Goal: Use online tool/utility: Use online tool/utility

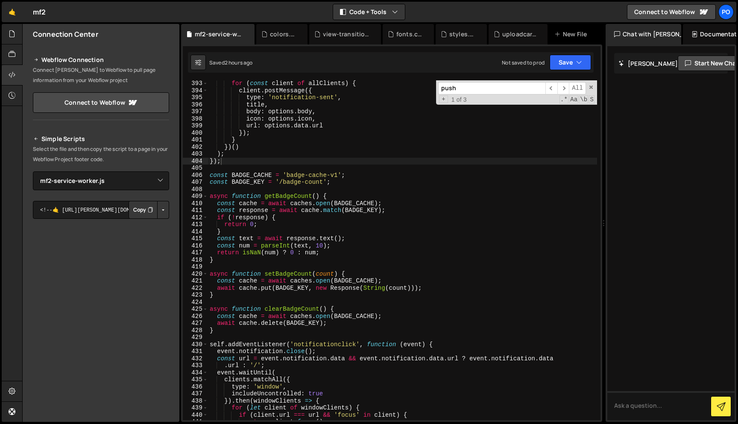
select select "45019"
click at [5, 56] on div at bounding box center [12, 54] width 21 height 20
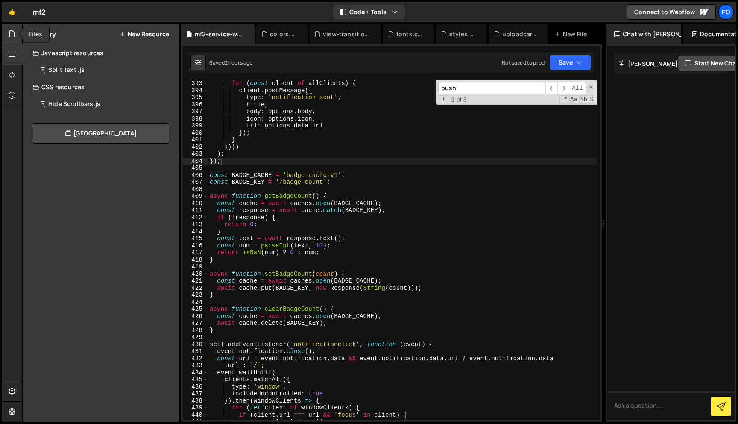
click at [13, 26] on div at bounding box center [12, 34] width 21 height 20
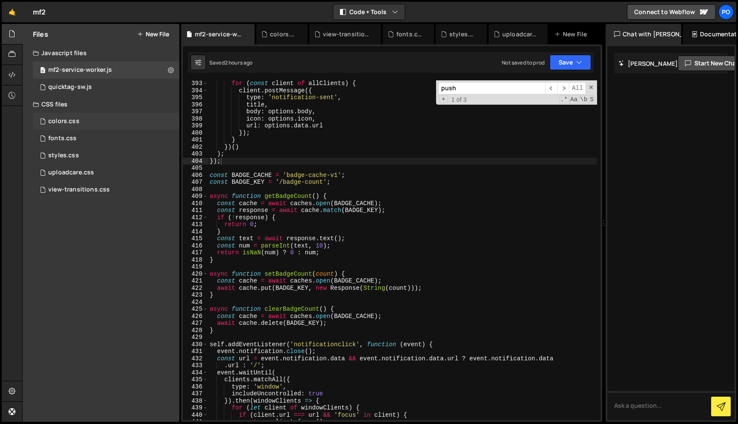
click at [124, 119] on div "colors.css 0" at bounding box center [106, 121] width 146 height 17
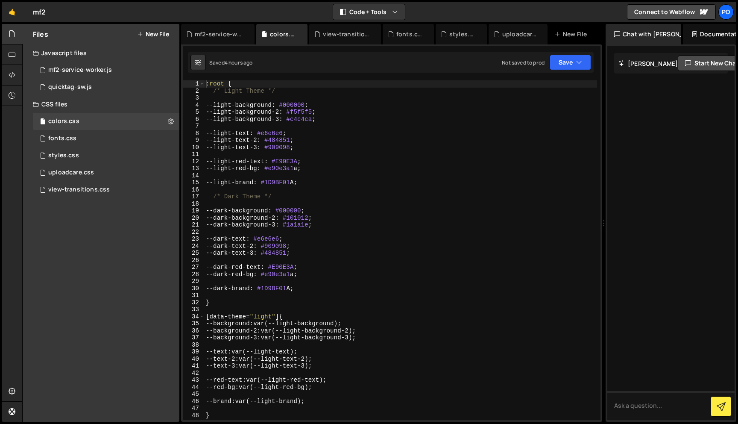
click at [316, 172] on div ":root { /* Light Theme */ --light-background : #000000 ; --light-background-2 :…" at bounding box center [400, 257] width 393 height 354
type textarea "}"
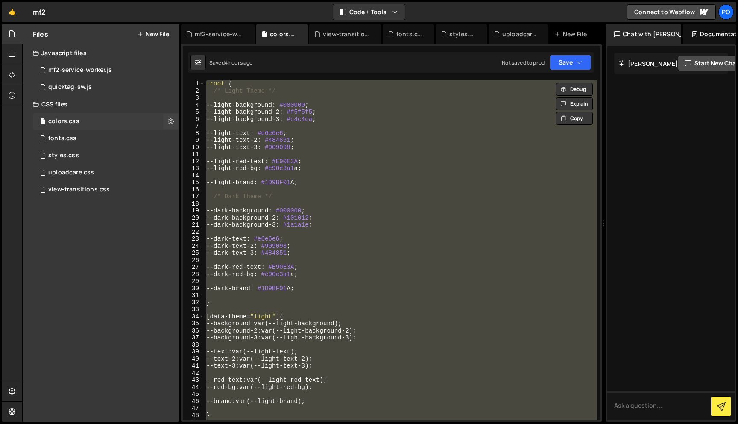
click at [93, 129] on div "colors.css 0" at bounding box center [106, 121] width 146 height 17
click at [93, 137] on div "fonts.css 0" at bounding box center [106, 138] width 146 height 17
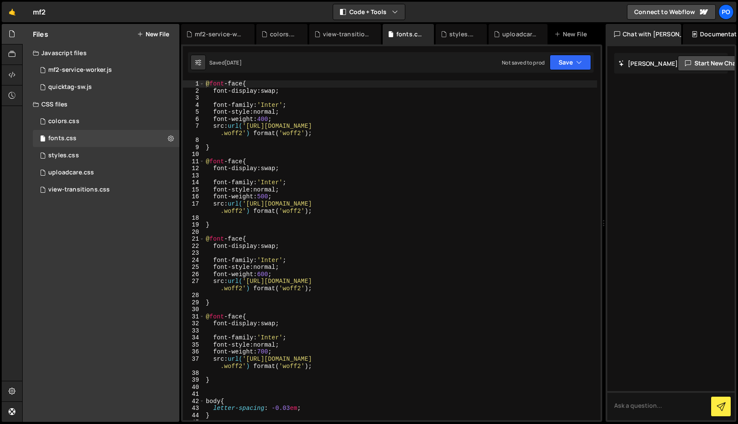
click at [207, 158] on div "@ font -face { font-display : swap ; font-family : ' Inter ' ; font-style : nor…" at bounding box center [400, 257] width 393 height 354
type textarea "@font-face { font-display: swap;"
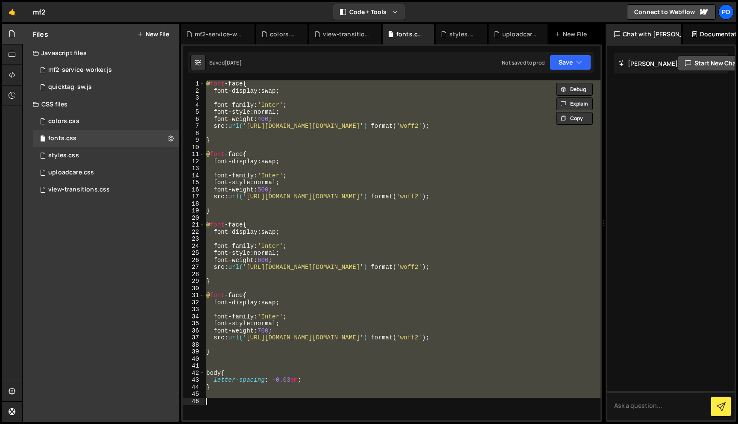
click at [257, 163] on div "@ font -face { font-display : swap ; font-family : ' Inter ' ; font-style : nor…" at bounding box center [403, 249] width 396 height 339
type textarea "font-display: swap;"
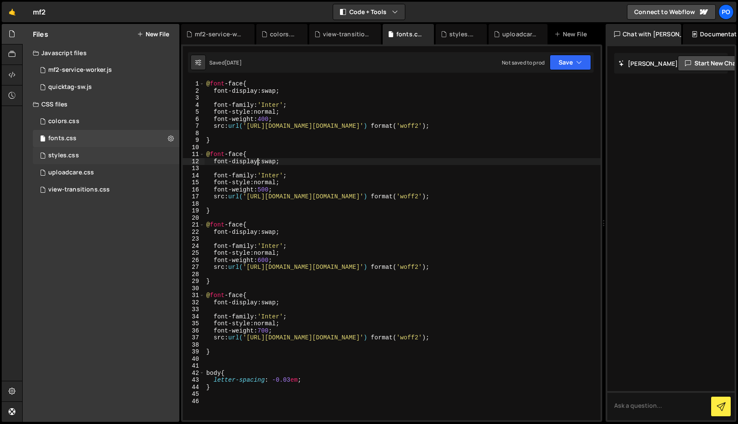
click at [77, 161] on div "styles.css 0" at bounding box center [106, 155] width 146 height 17
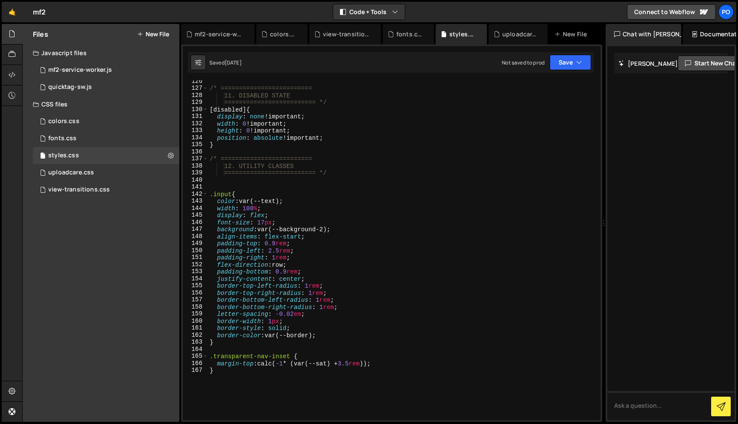
type textarea "========================= */"
click at [250, 171] on div "/* ========================= 11. DISABLED STATE ========================= */ [ …" at bounding box center [402, 255] width 389 height 354
click at [102, 171] on div "uploadcare.css 0" at bounding box center [106, 172] width 146 height 17
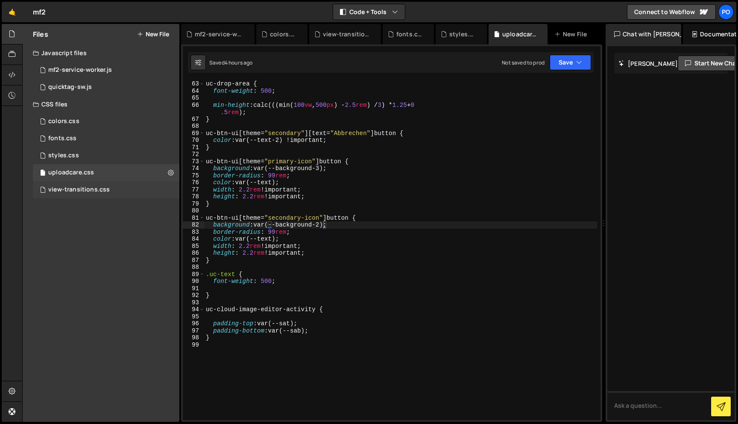
click at [101, 191] on div "view-transitions.css" at bounding box center [78, 190] width 61 height 8
